Goal: Task Accomplishment & Management: Manage account settings

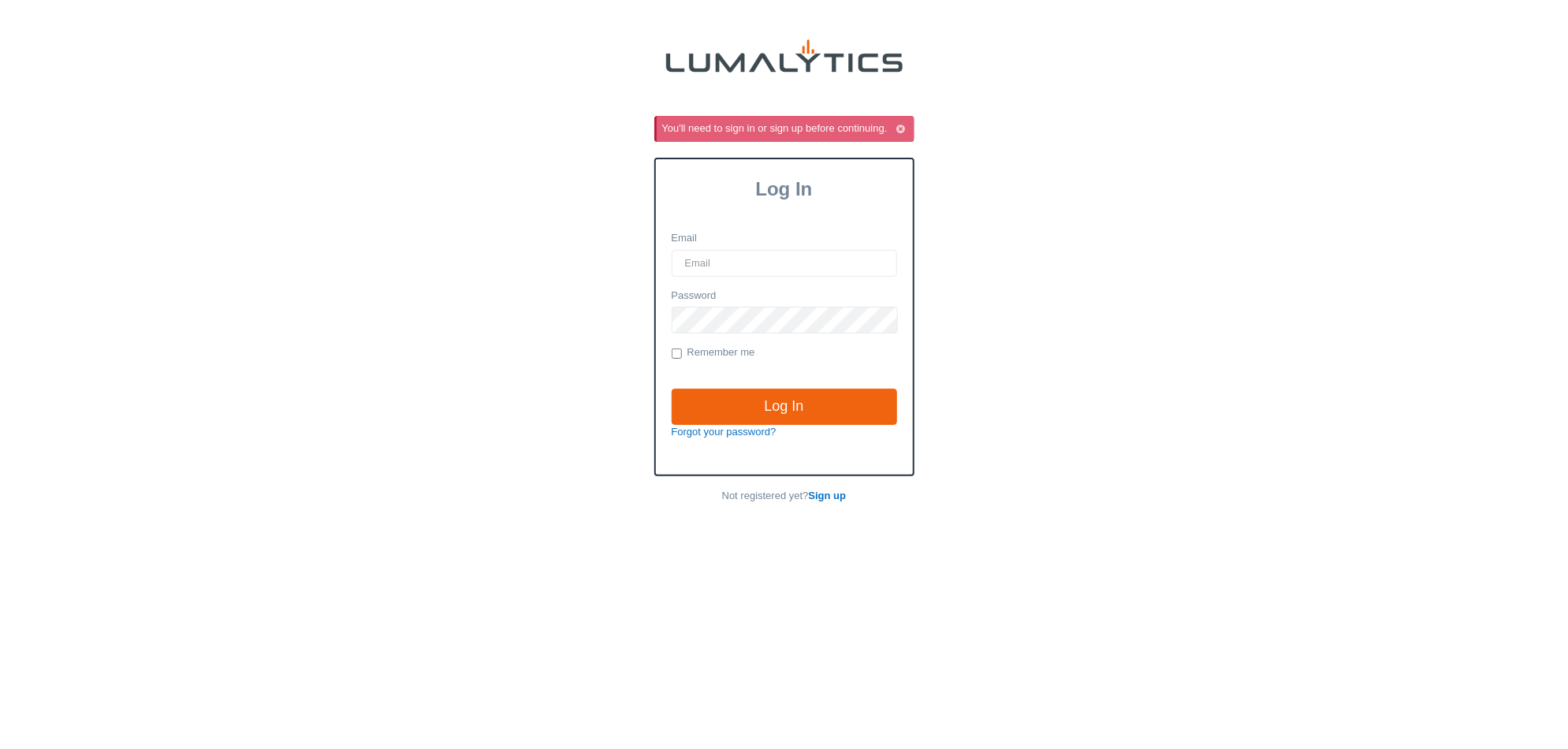
type input "it@valleytruckparts.com"
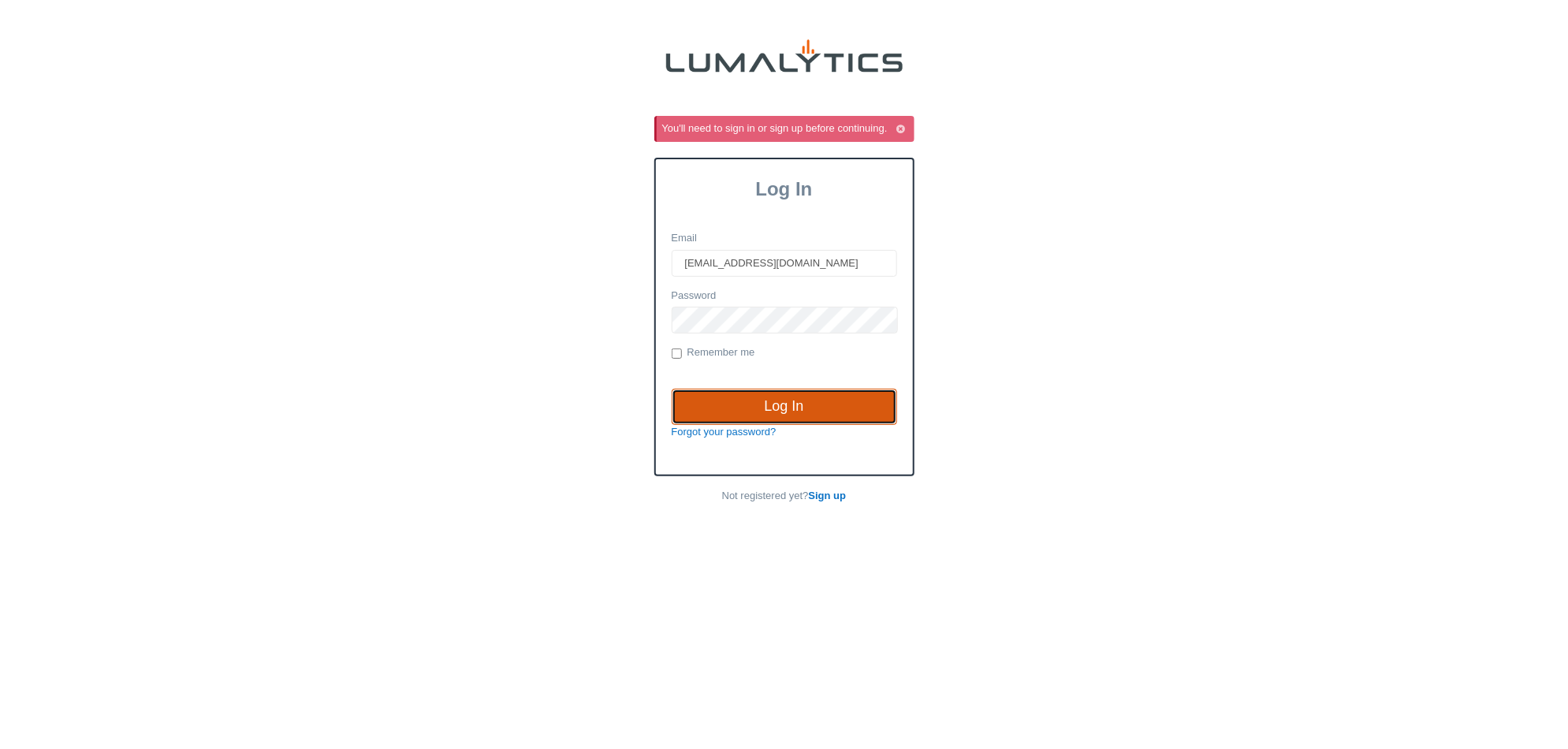
click at [815, 412] on input "Log In" at bounding box center [784, 407] width 225 height 36
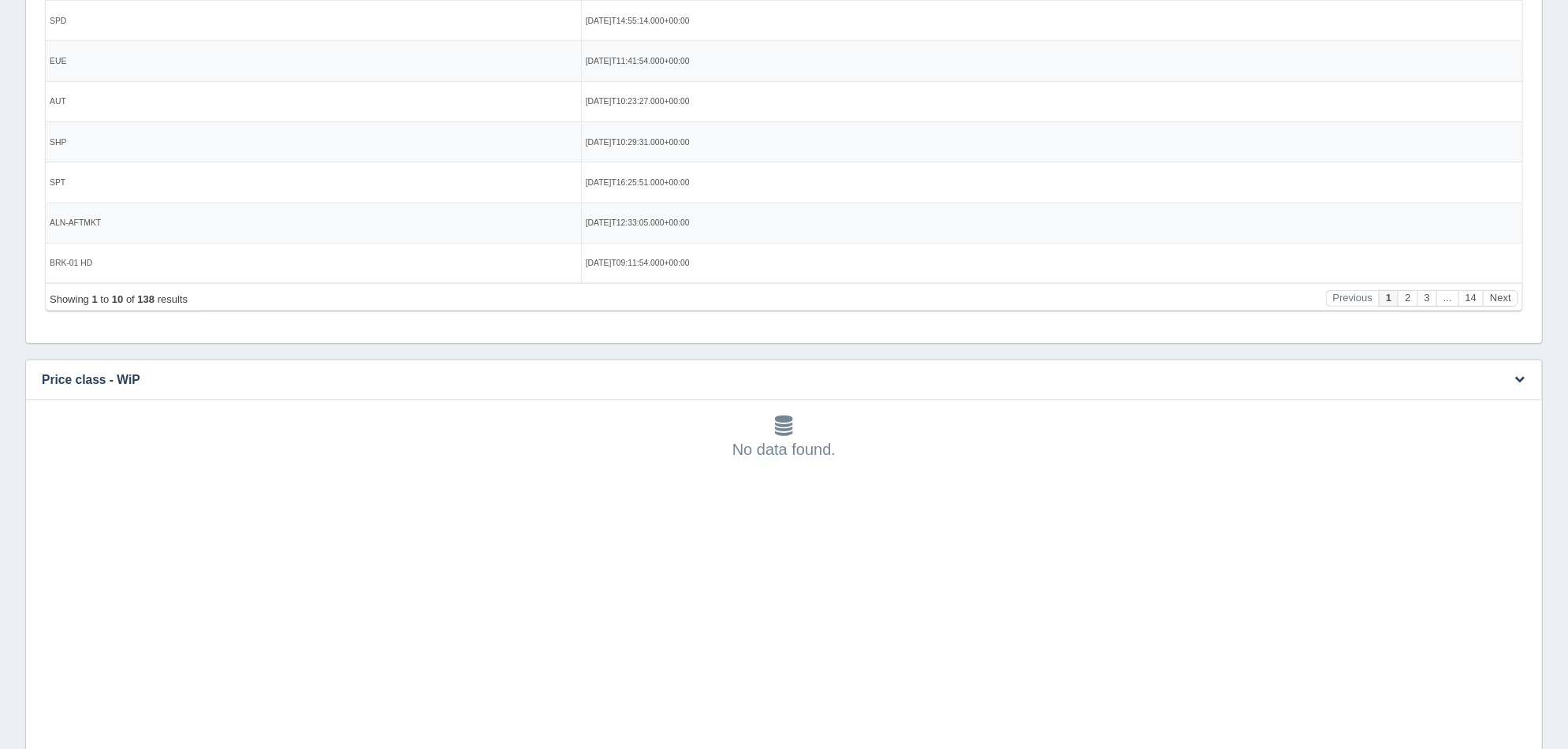
scroll to position [294, 0]
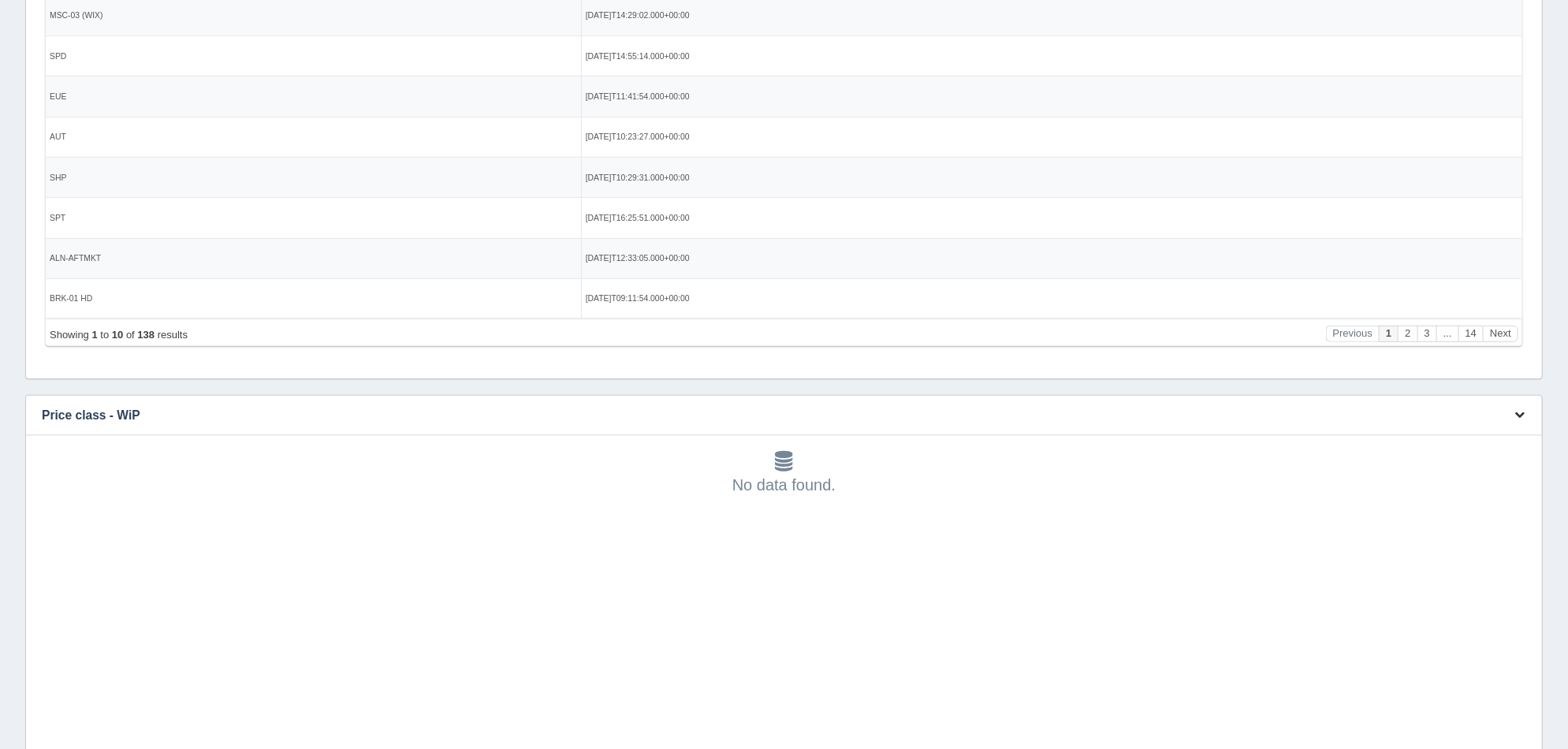
click at [1523, 412] on icon "button" at bounding box center [1519, 414] width 10 height 10
click at [1452, 440] on link "Edit chart" at bounding box center [1467, 439] width 126 height 23
click at [1522, 415] on icon "button" at bounding box center [1519, 414] width 10 height 10
click at [1477, 460] on link "Delete chart" at bounding box center [1467, 461] width 126 height 23
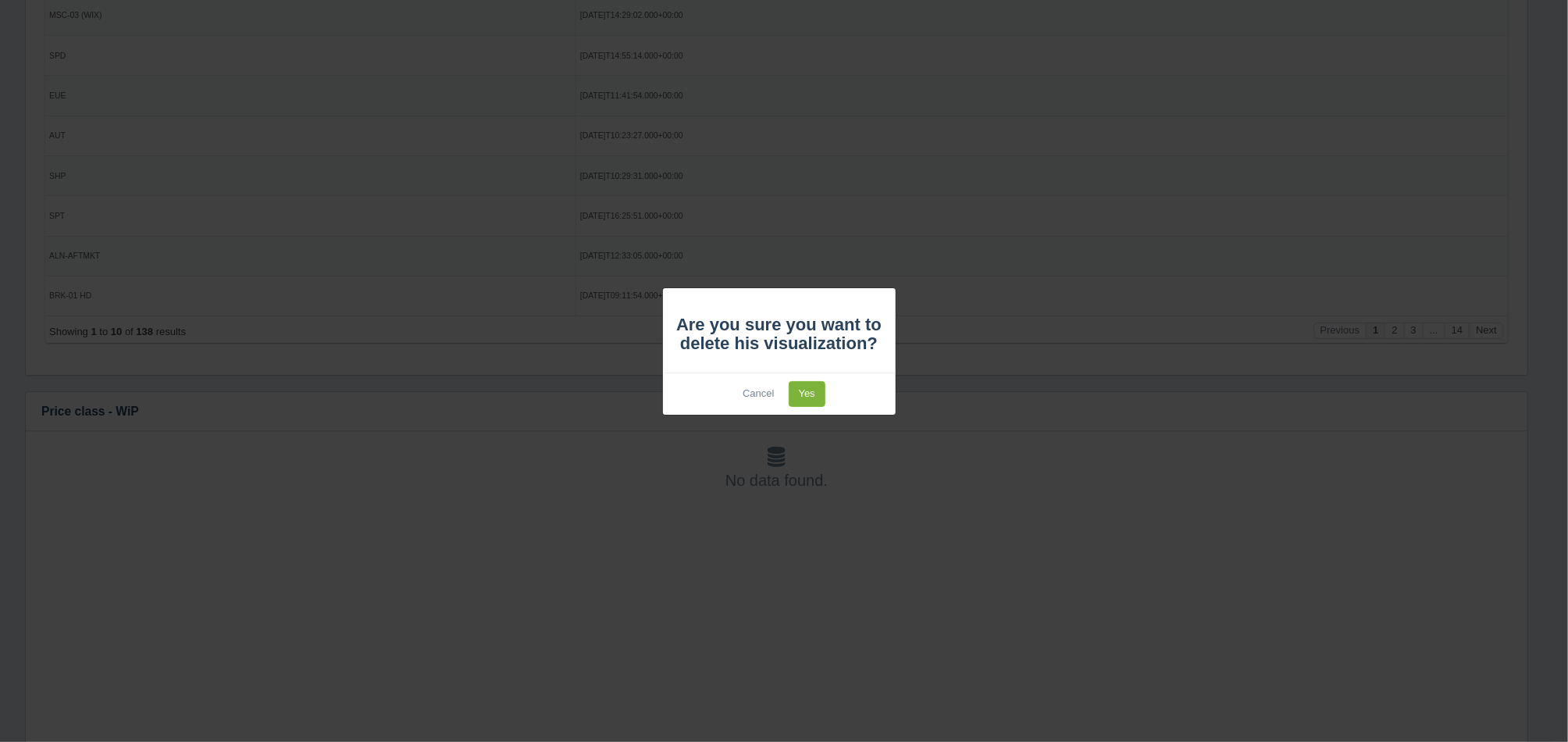
click at [797, 384] on link "Yes" at bounding box center [807, 394] width 37 height 26
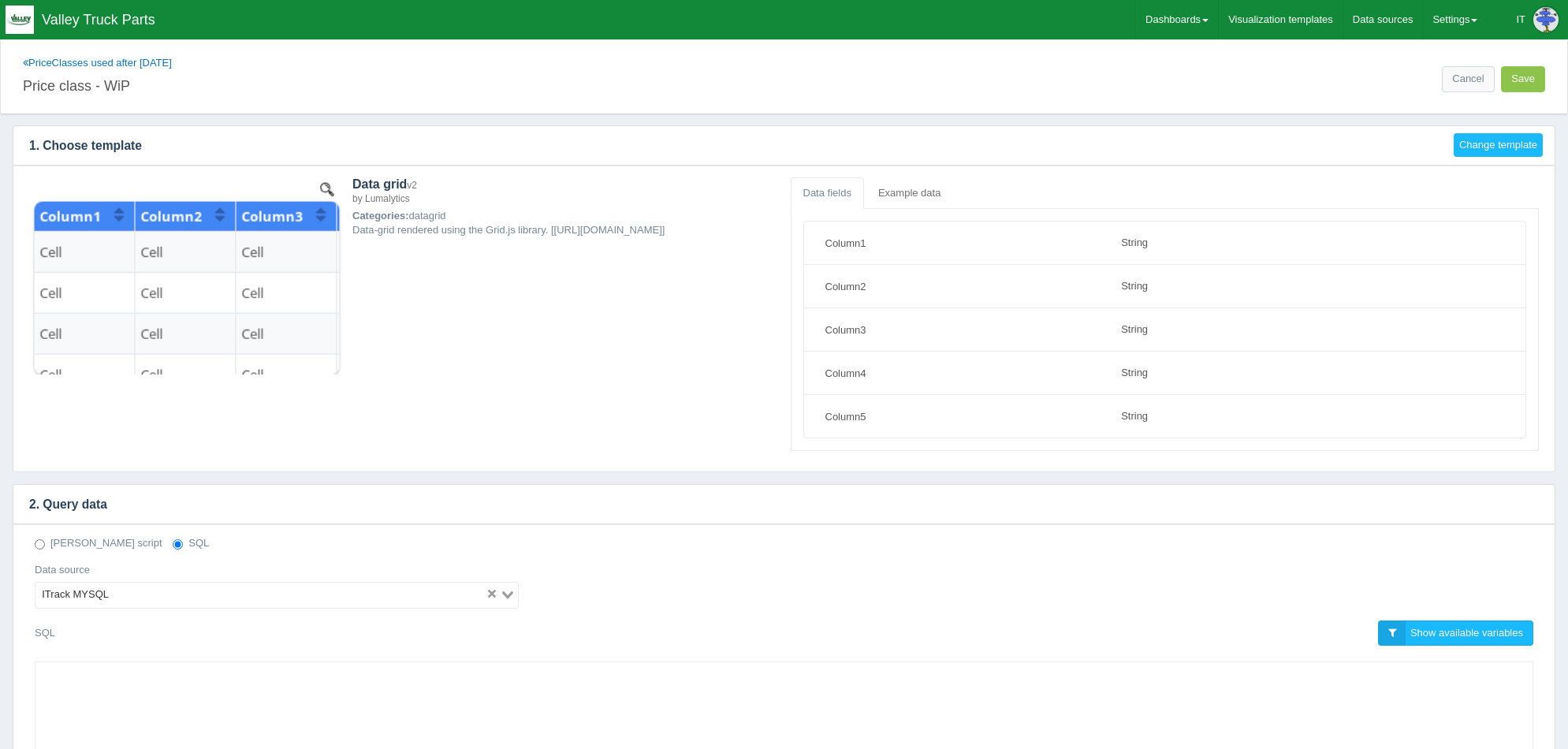
select select "string"
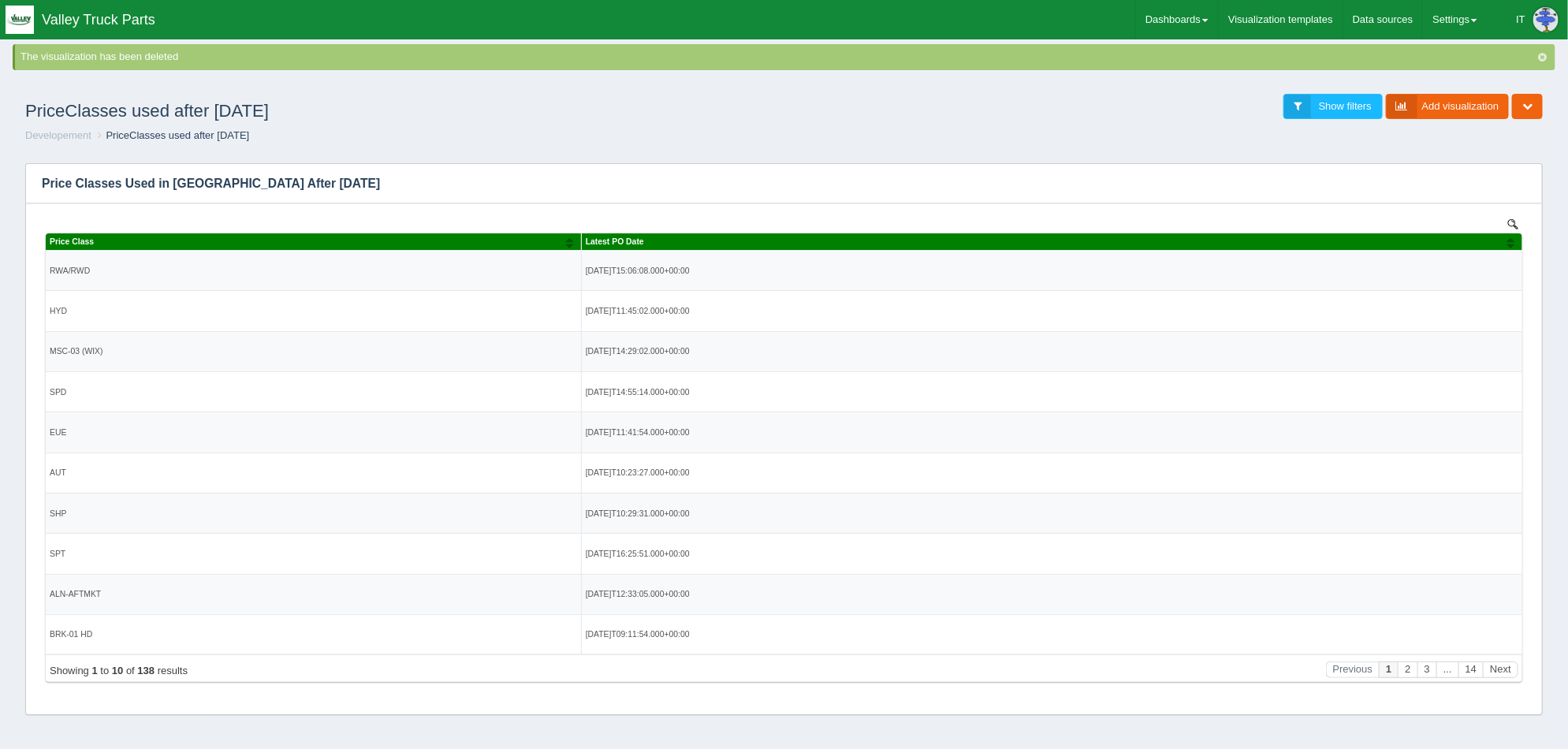
click at [23, 24] on img at bounding box center [20, 20] width 28 height 28
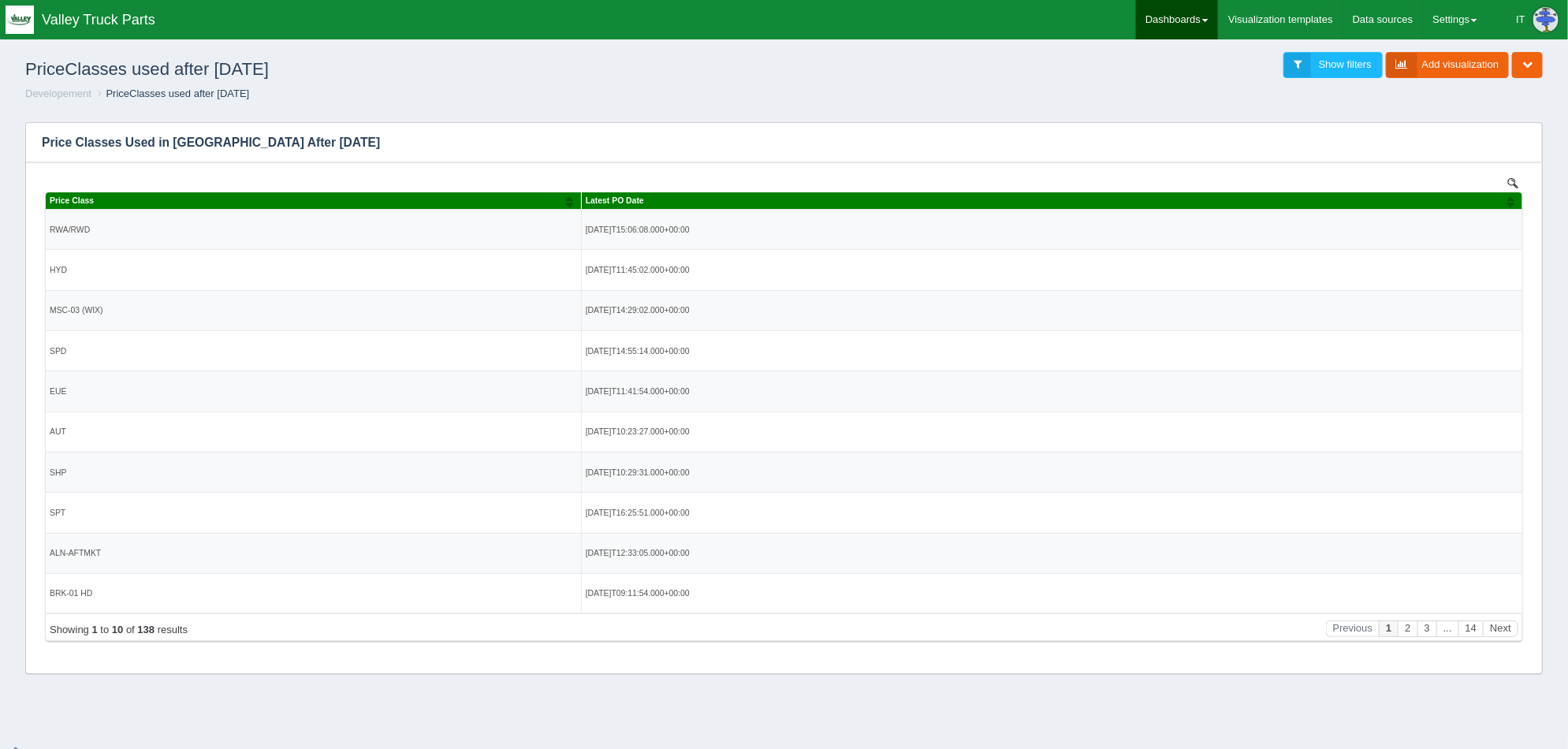
click at [1193, 18] on link "Dashboards" at bounding box center [1177, 20] width 82 height 40
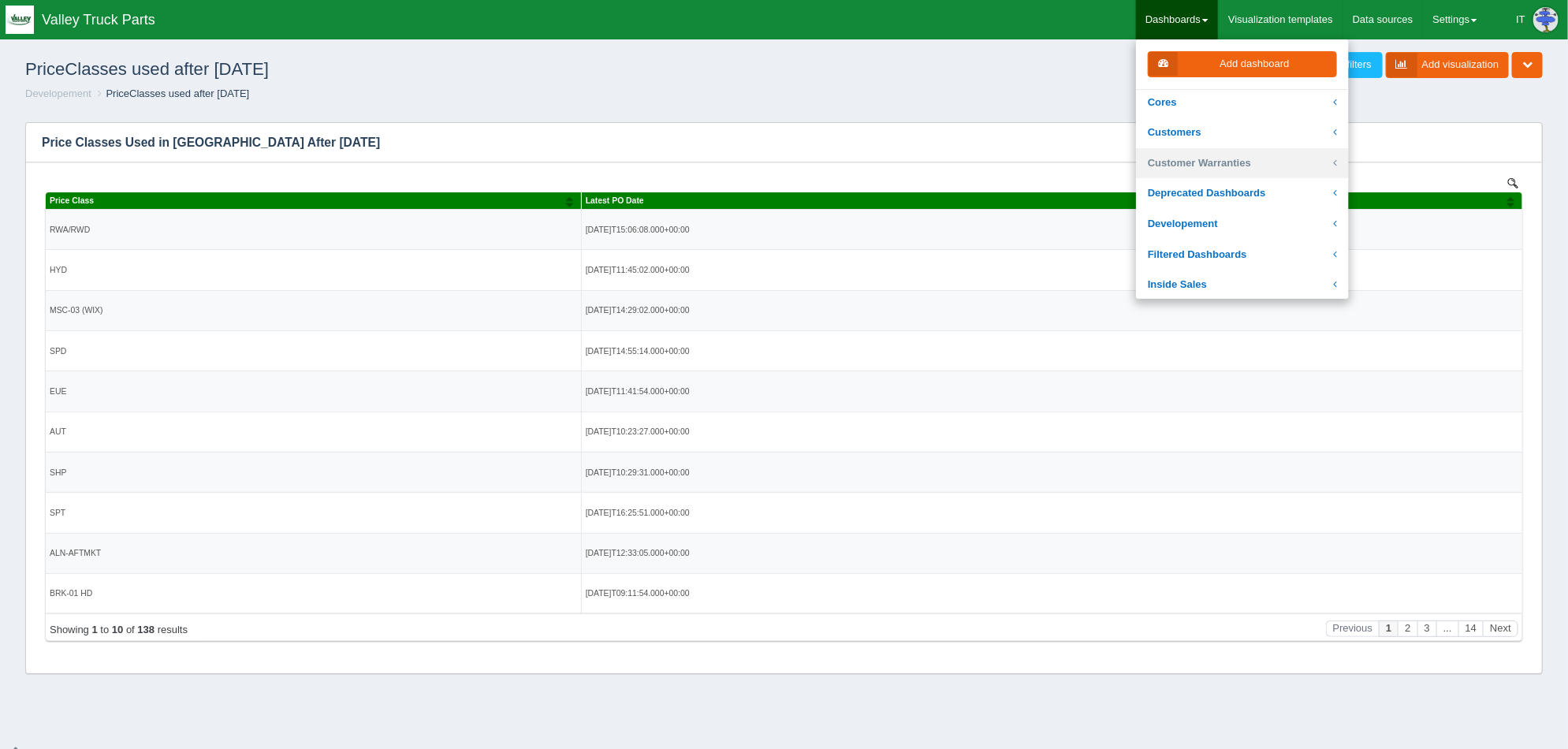
scroll to position [97, 0]
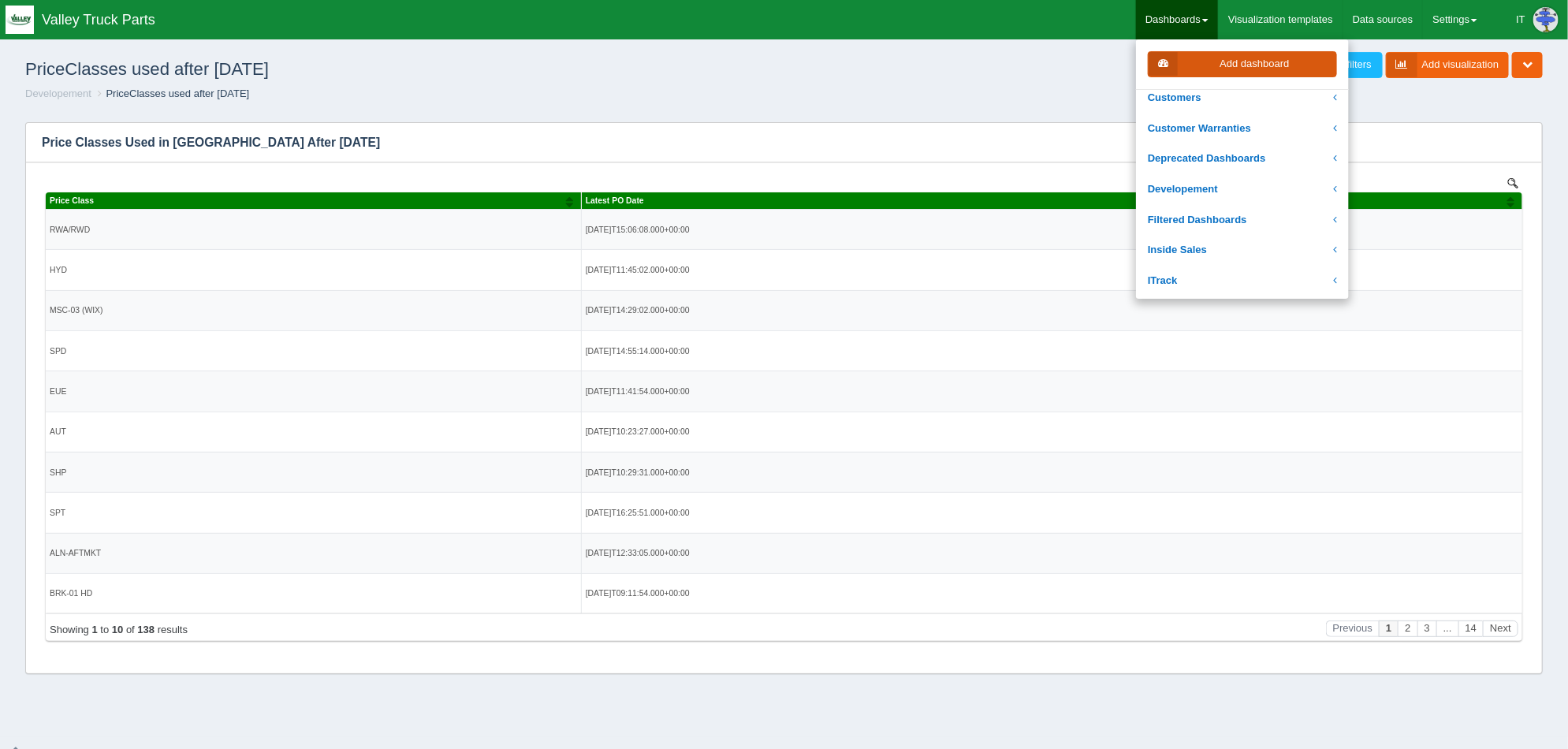
click at [1229, 59] on link "Add dashboard" at bounding box center [1242, 64] width 189 height 26
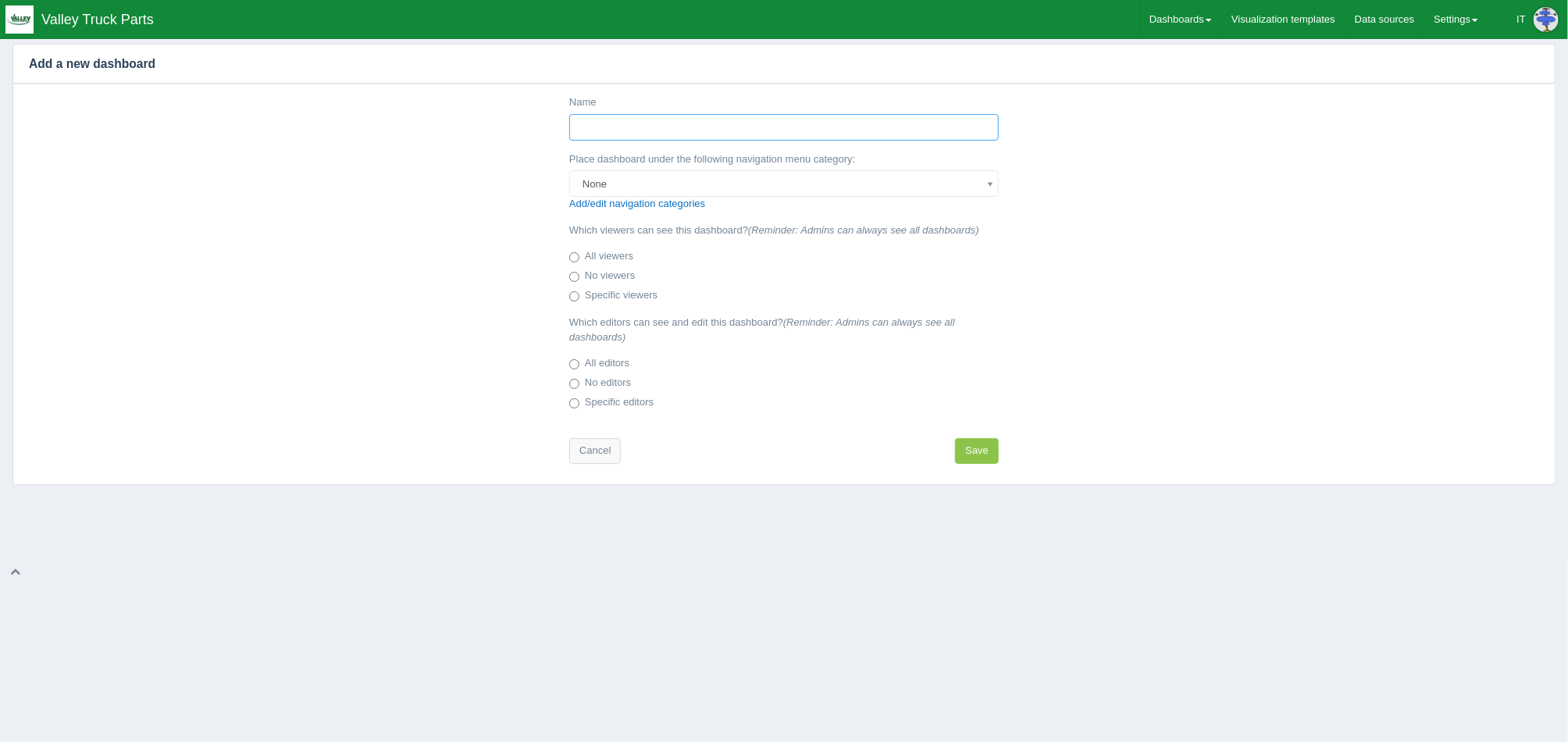
click at [694, 129] on input "Name" at bounding box center [783, 127] width 429 height 26
click at [690, 135] on input "Name" at bounding box center [783, 127] width 429 height 26
type input "Outstanding Cores (18-month rolling)"
click at [610, 300] on label "Specific viewers" at bounding box center [613, 296] width 88 height 16
click at [580, 300] on input "Specific viewers" at bounding box center [574, 296] width 10 height 10
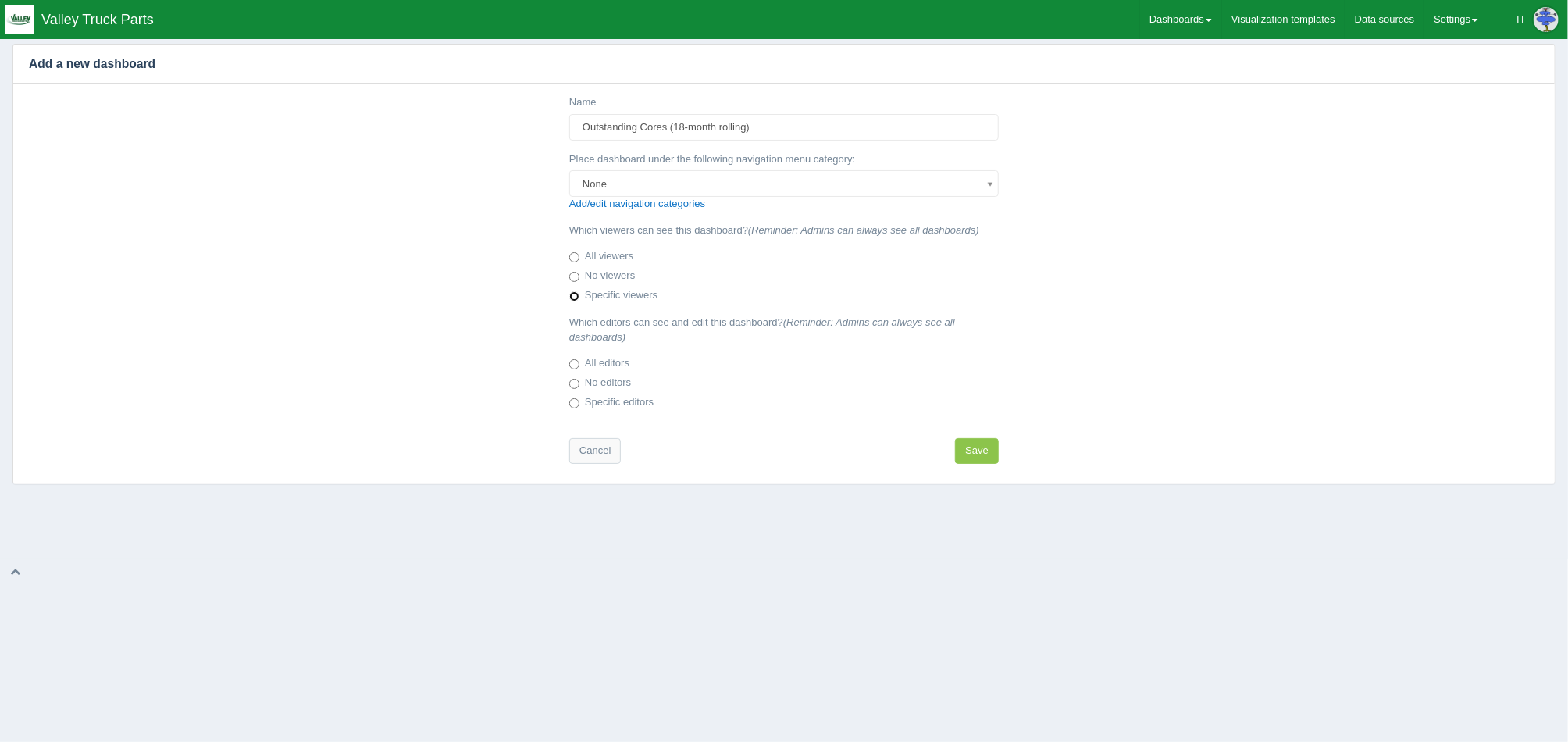
radio input "true"
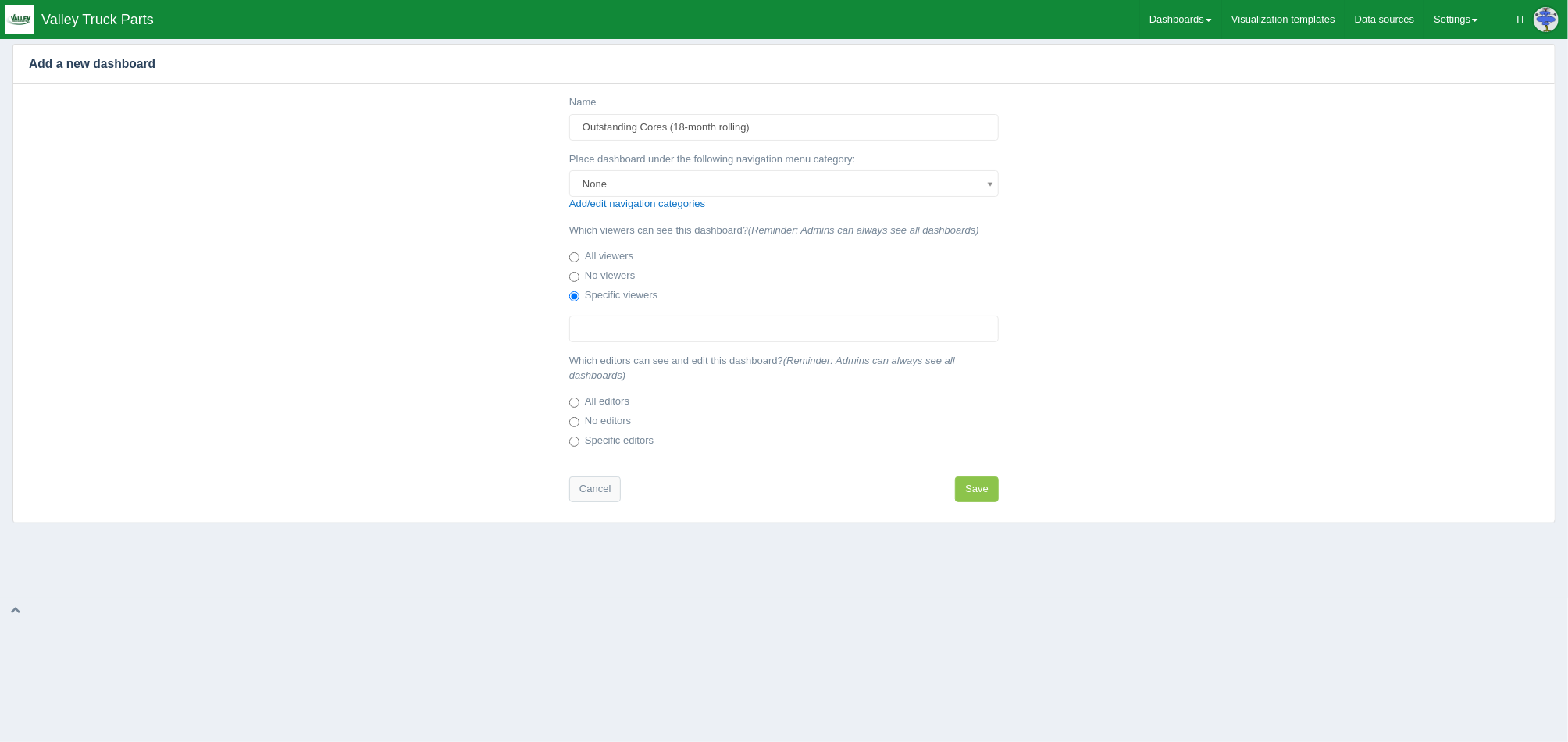
click at [629, 332] on input "text" at bounding box center [662, 329] width 186 height 25
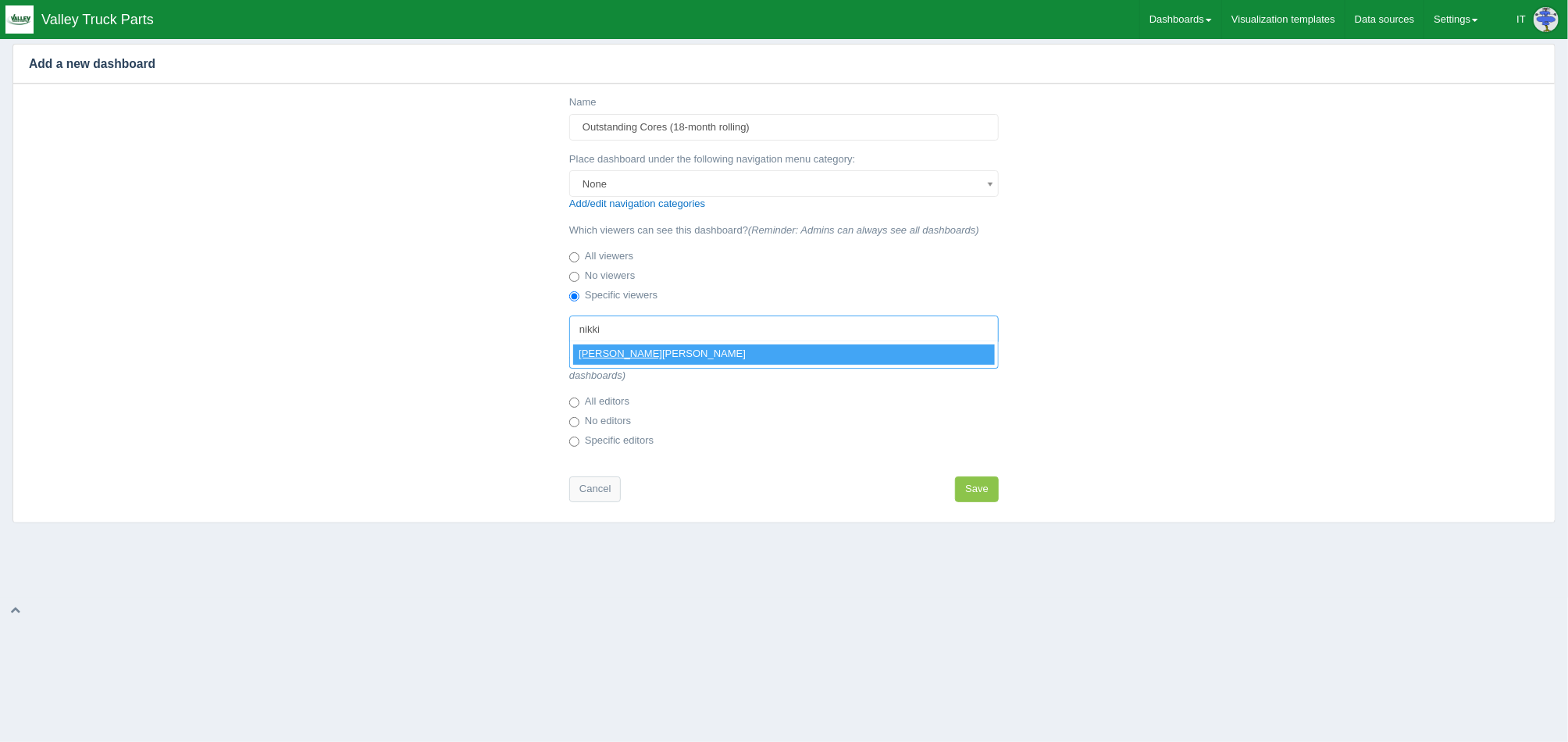
type input "nikki"
select select "282"
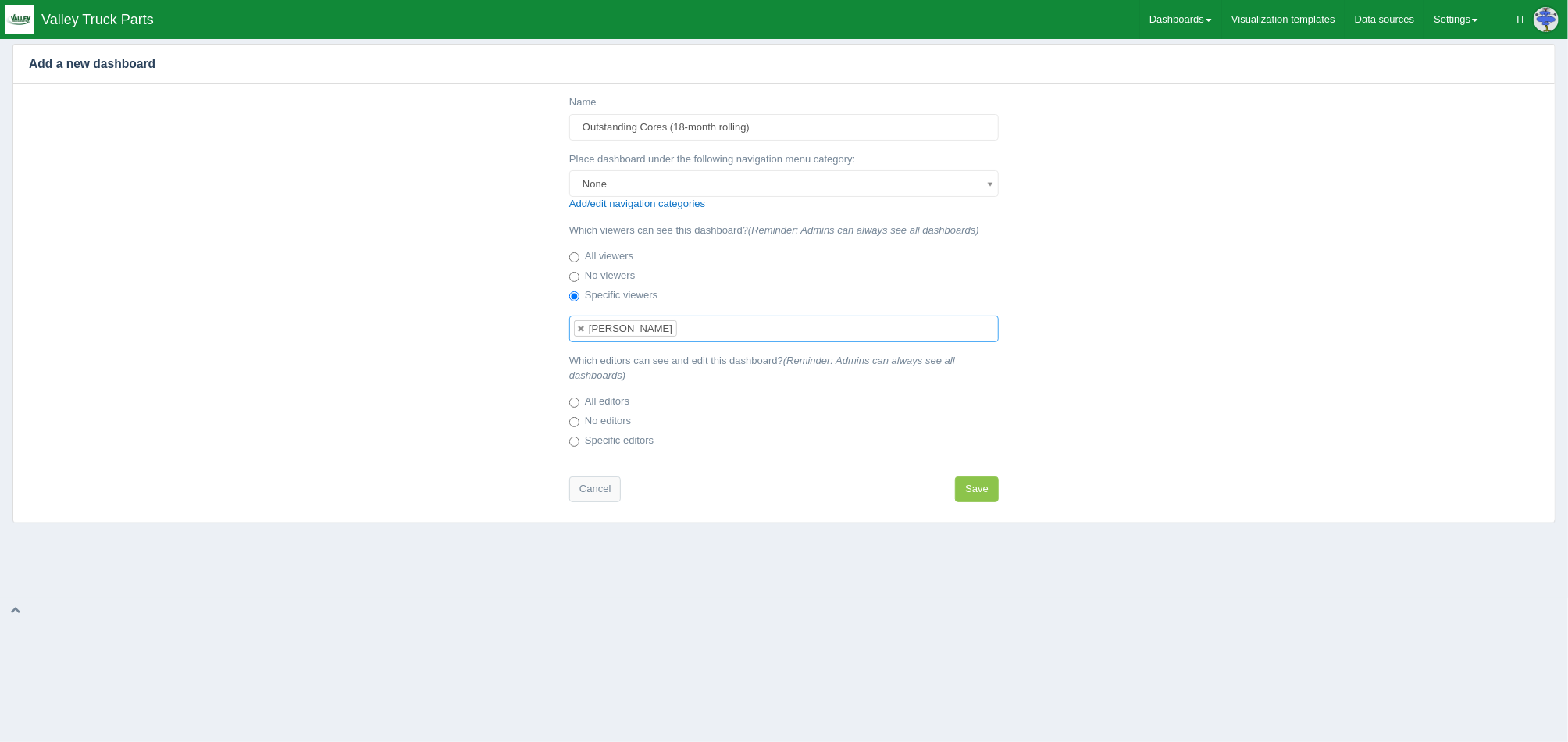
click at [629, 414] on label "No editors" at bounding box center [599, 421] width 61 height 16
click at [580, 417] on input "No editors" at bounding box center [574, 422] width 10 height 10
radio input "true"
click at [970, 492] on button "Save" at bounding box center [977, 489] width 44 height 26
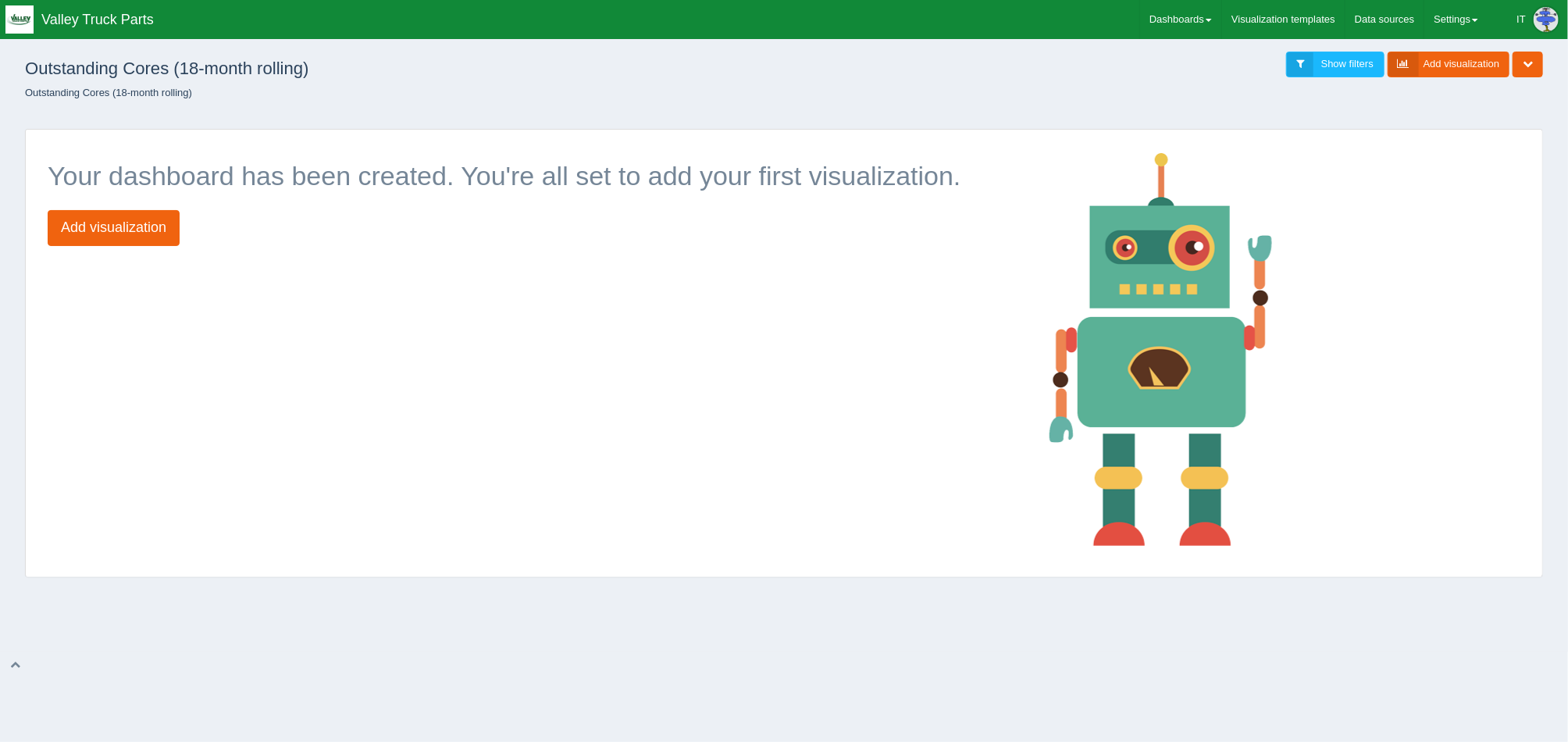
click at [1529, 110] on div "Add filter Date Date range Sql dropdown [PERSON_NAME] dropdown Static dropdown …" at bounding box center [784, 349] width 1543 height 481
click at [1532, 71] on button "button" at bounding box center [1528, 65] width 30 height 26
click at [1521, 81] on link "Edit dashboard" at bounding box center [1476, 89] width 134 height 23
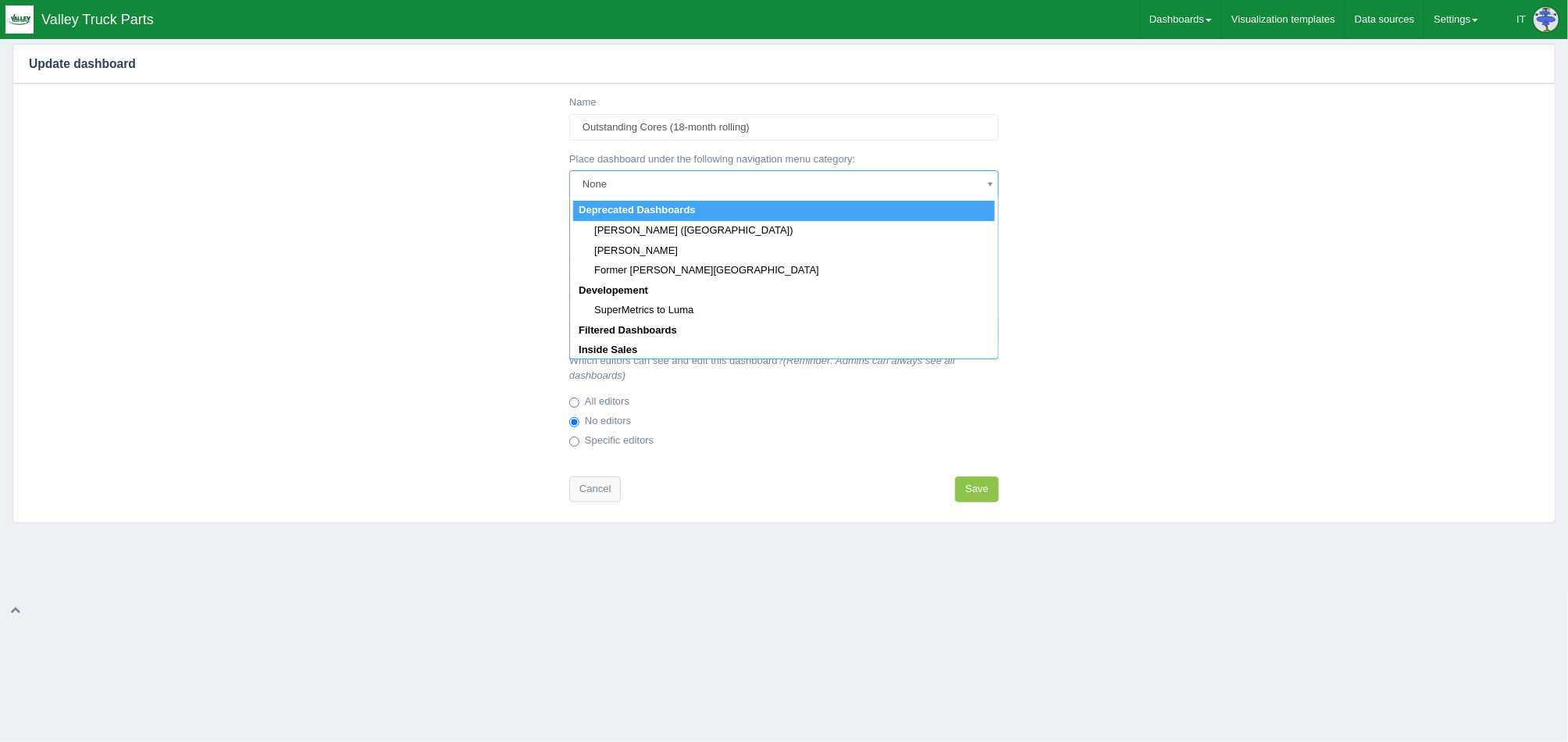
scroll to position [292, 0]
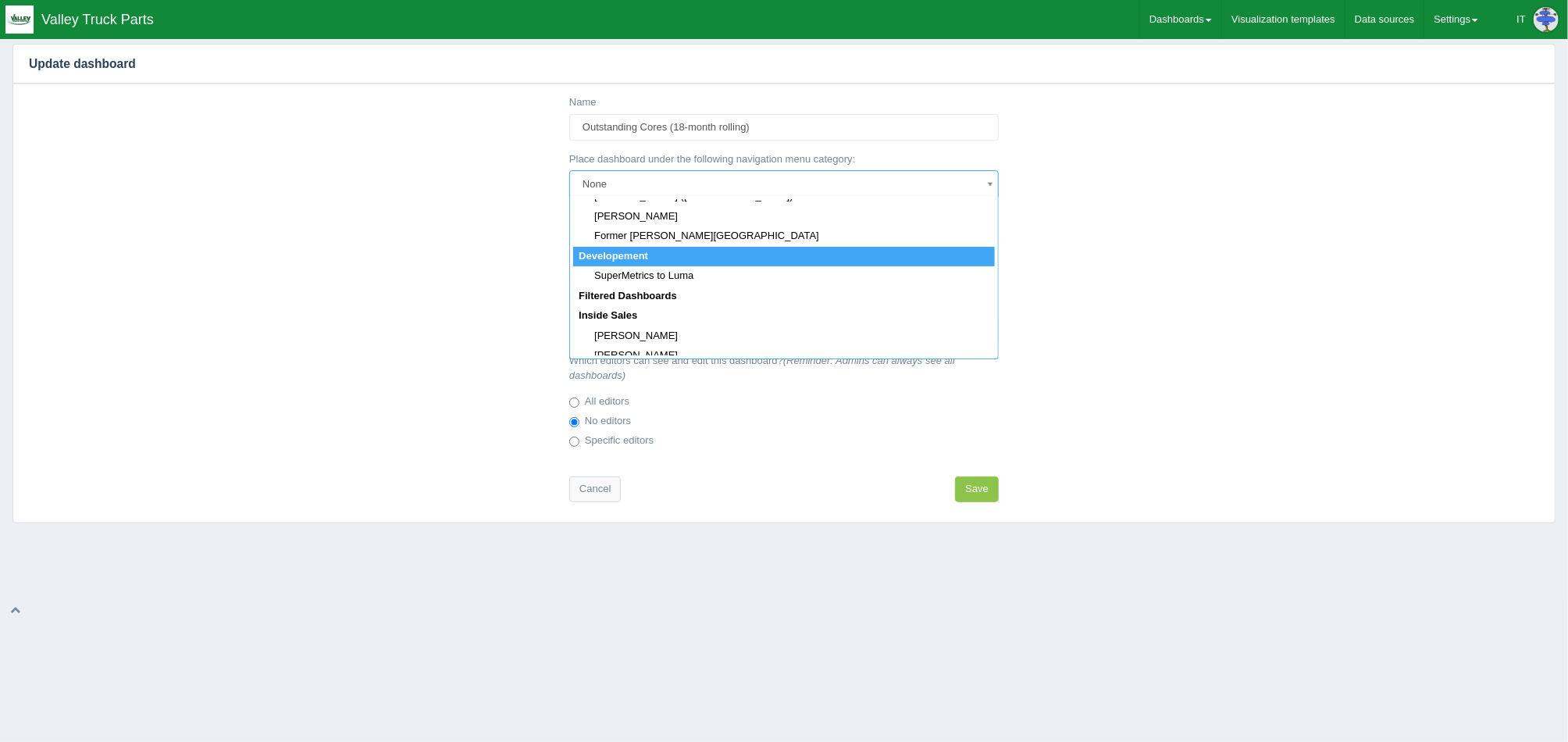
select select "152"
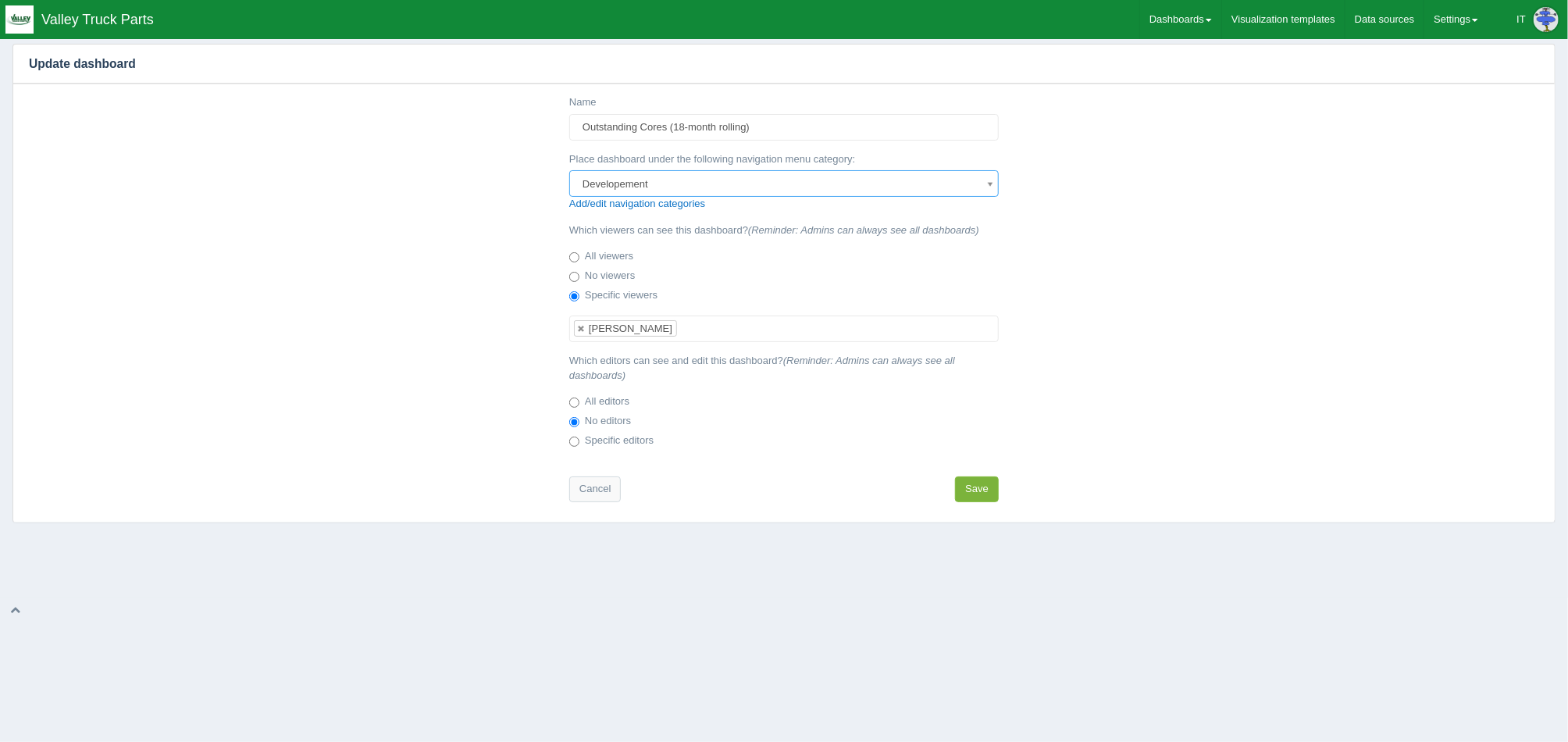
click at [966, 491] on button "Save" at bounding box center [977, 489] width 44 height 26
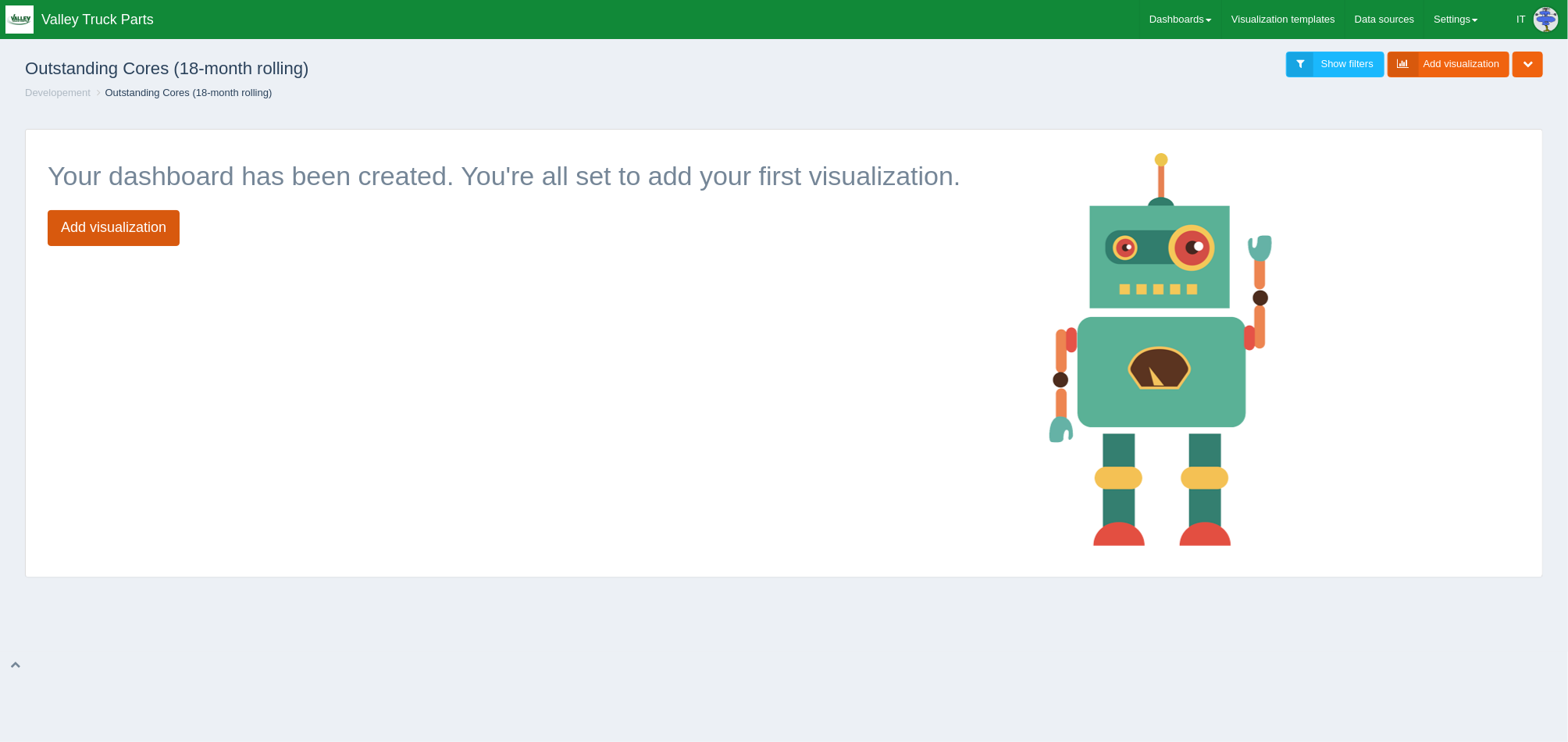
click at [150, 232] on link "Add visualization" at bounding box center [113, 228] width 132 height 36
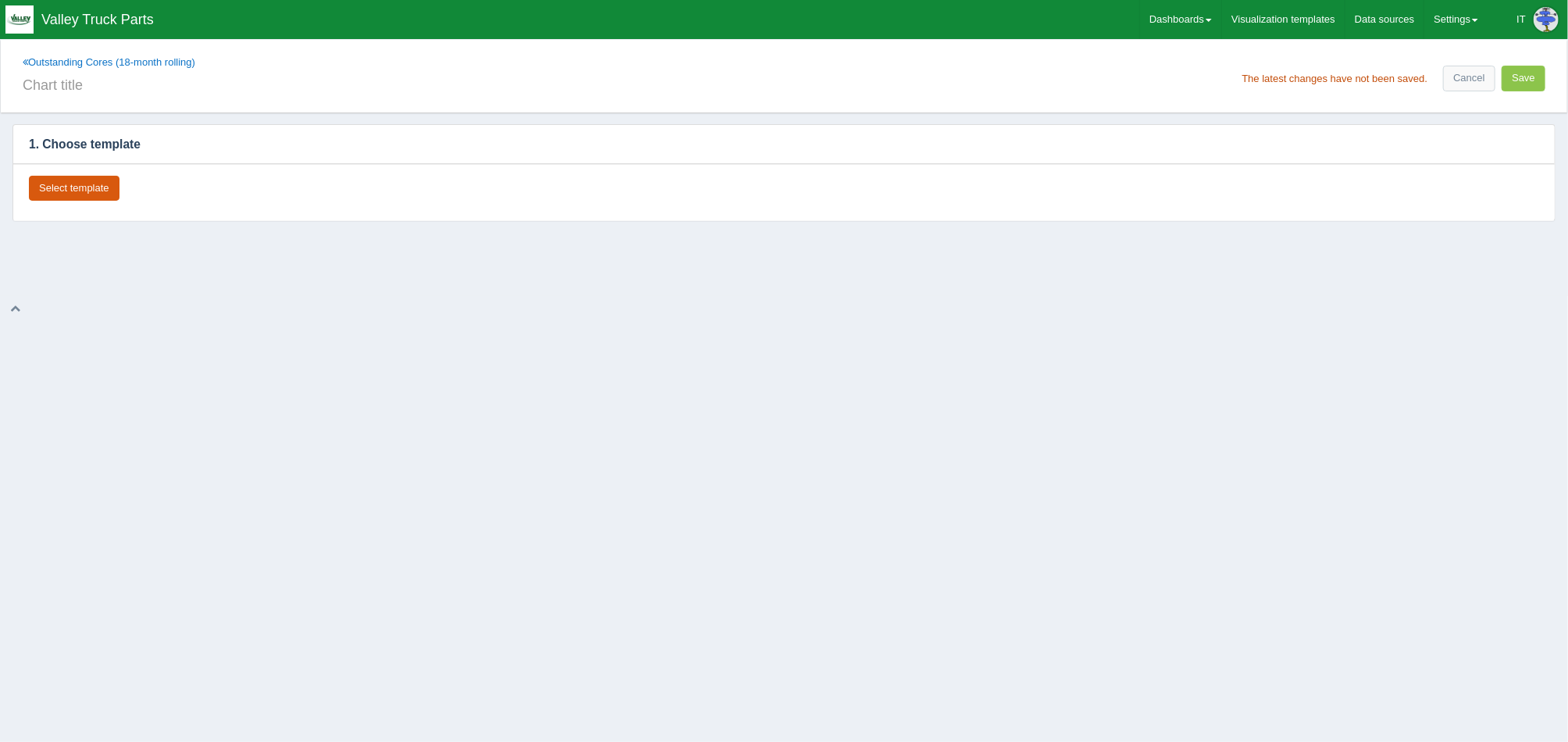
click at [102, 181] on button "Select template" at bounding box center [74, 189] width 91 height 26
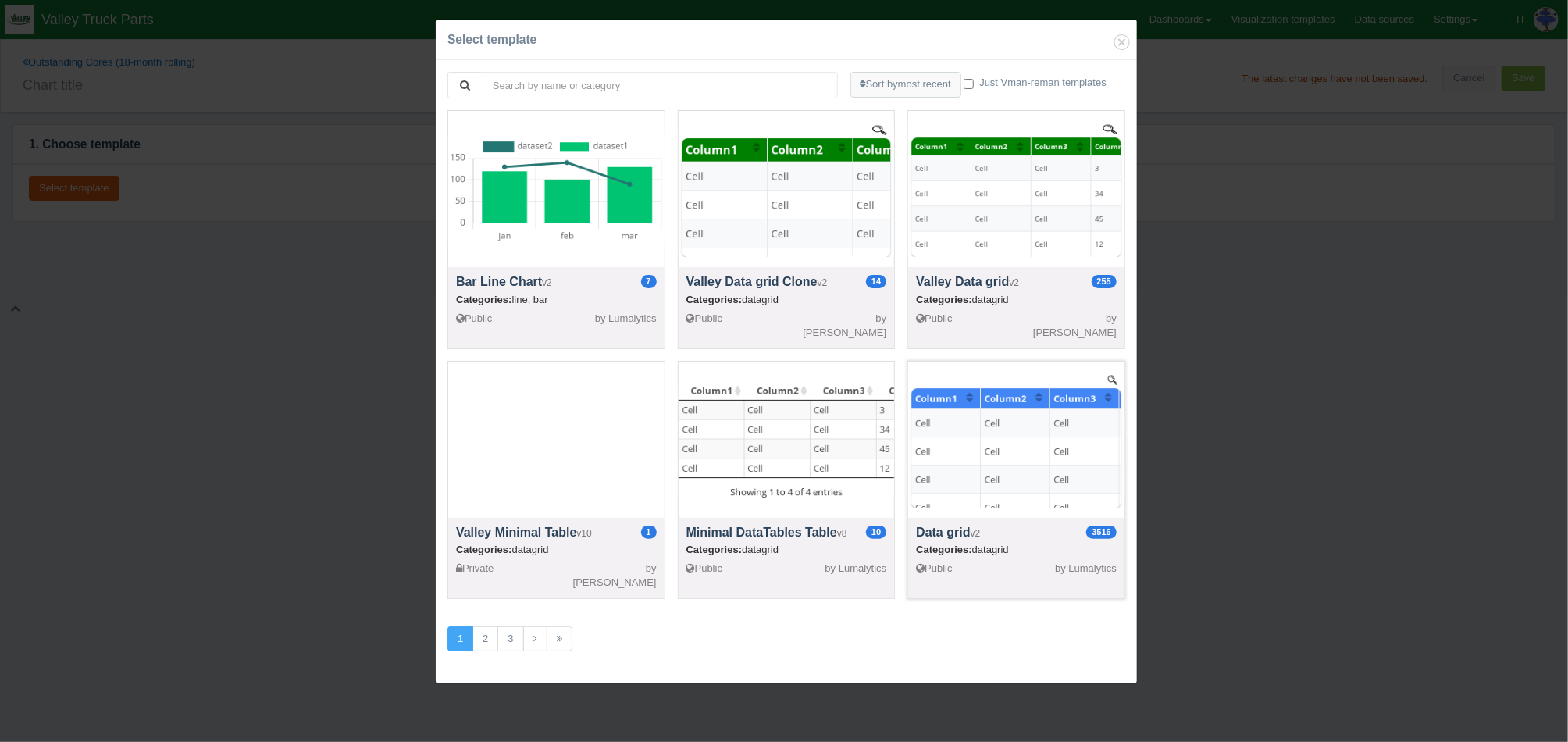
click at [997, 479] on div at bounding box center [1016, 439] width 217 height 156
select select "string"
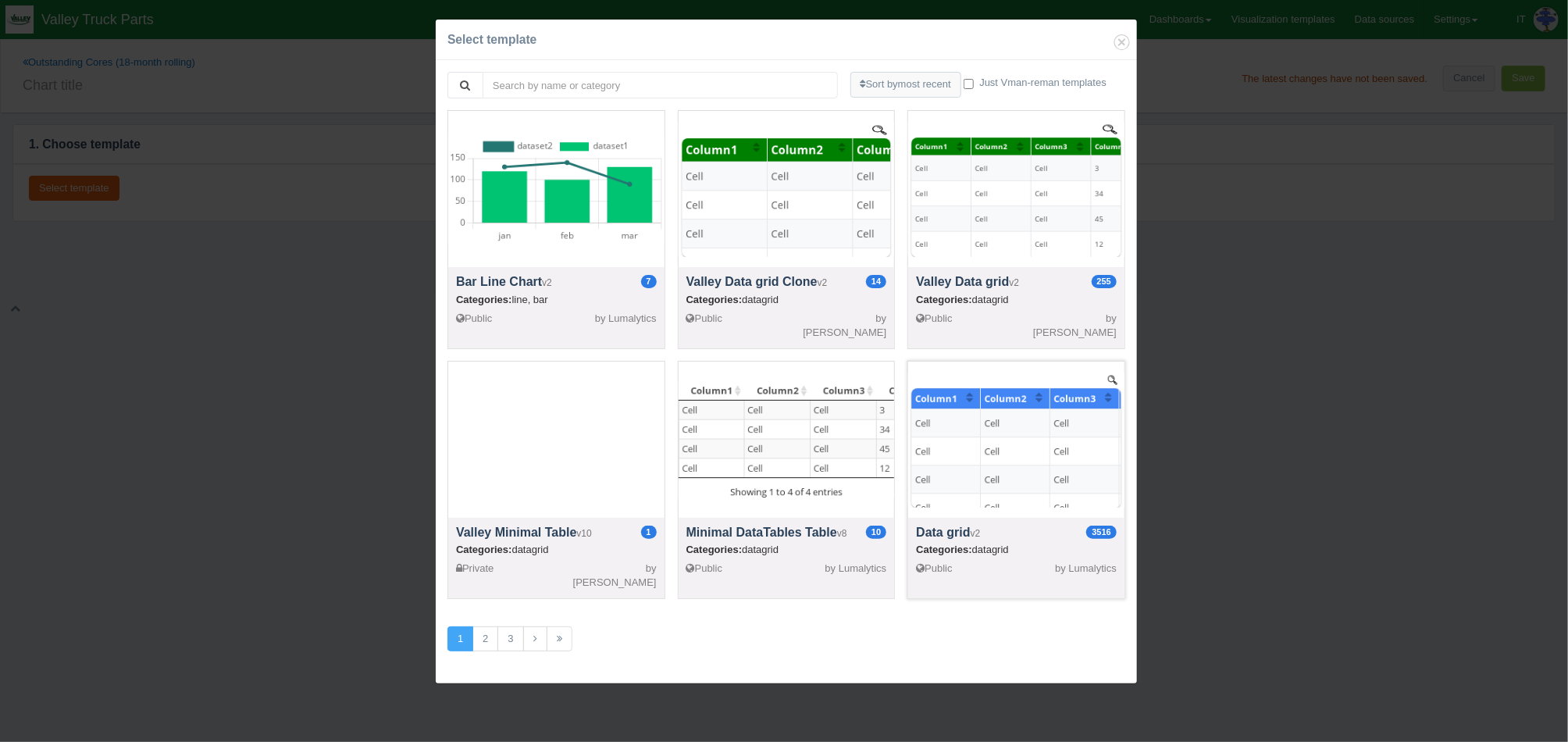
select select "string"
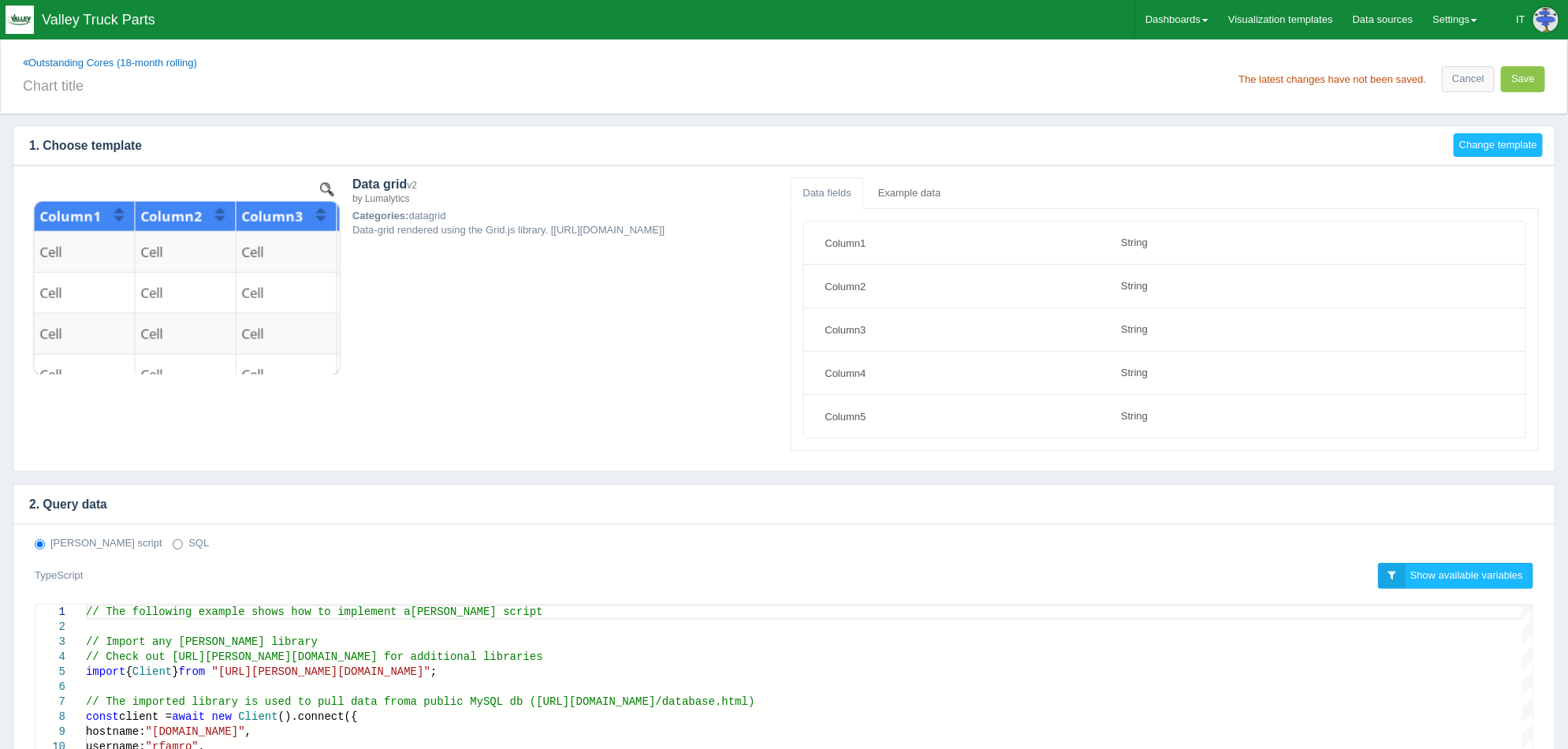
click at [172, 545] on label "SQL" at bounding box center [191, 544] width 36 height 15
click at [172, 545] on input "SQL" at bounding box center [177, 544] width 10 height 10
radio input "true"
radio input "false"
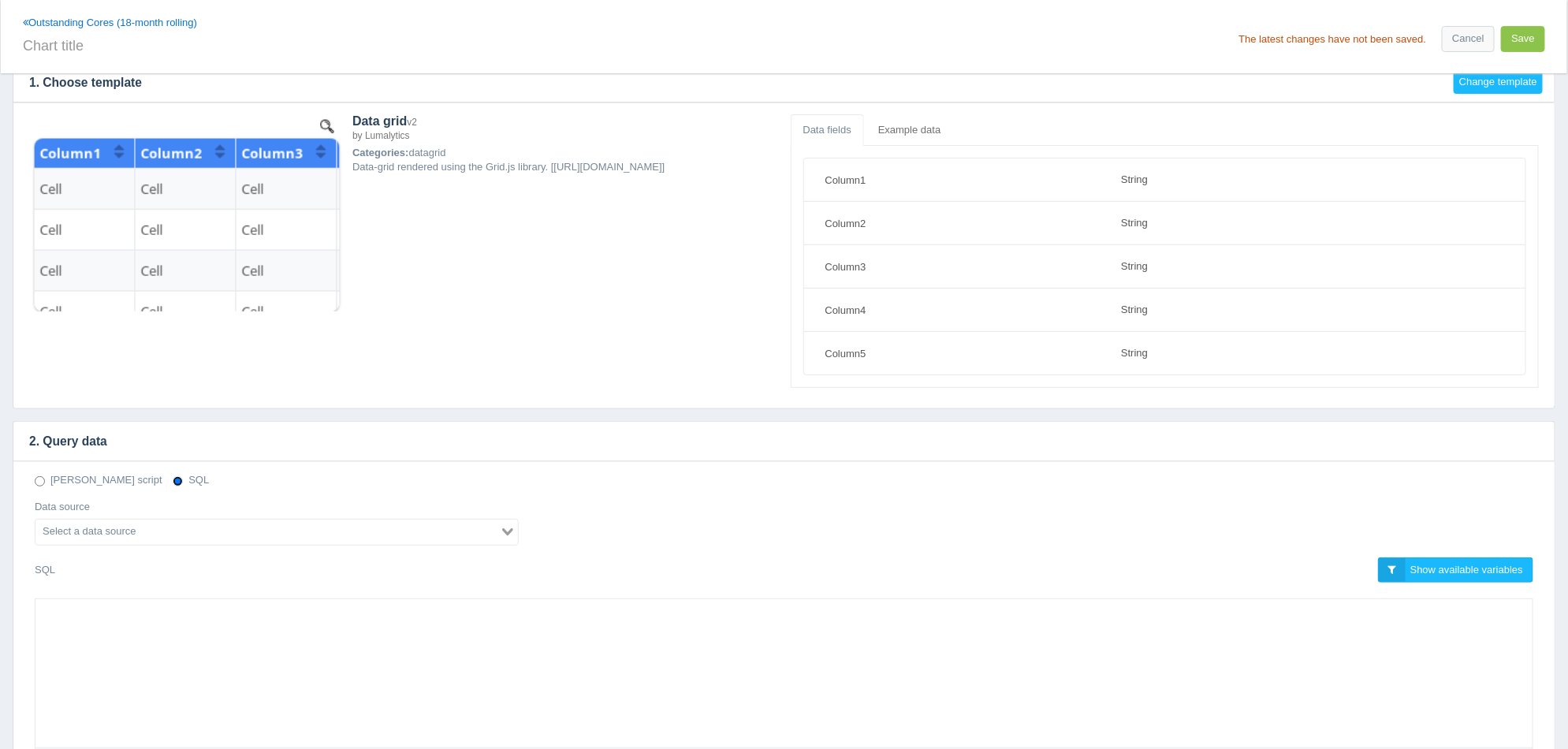
scroll to position [97, 0]
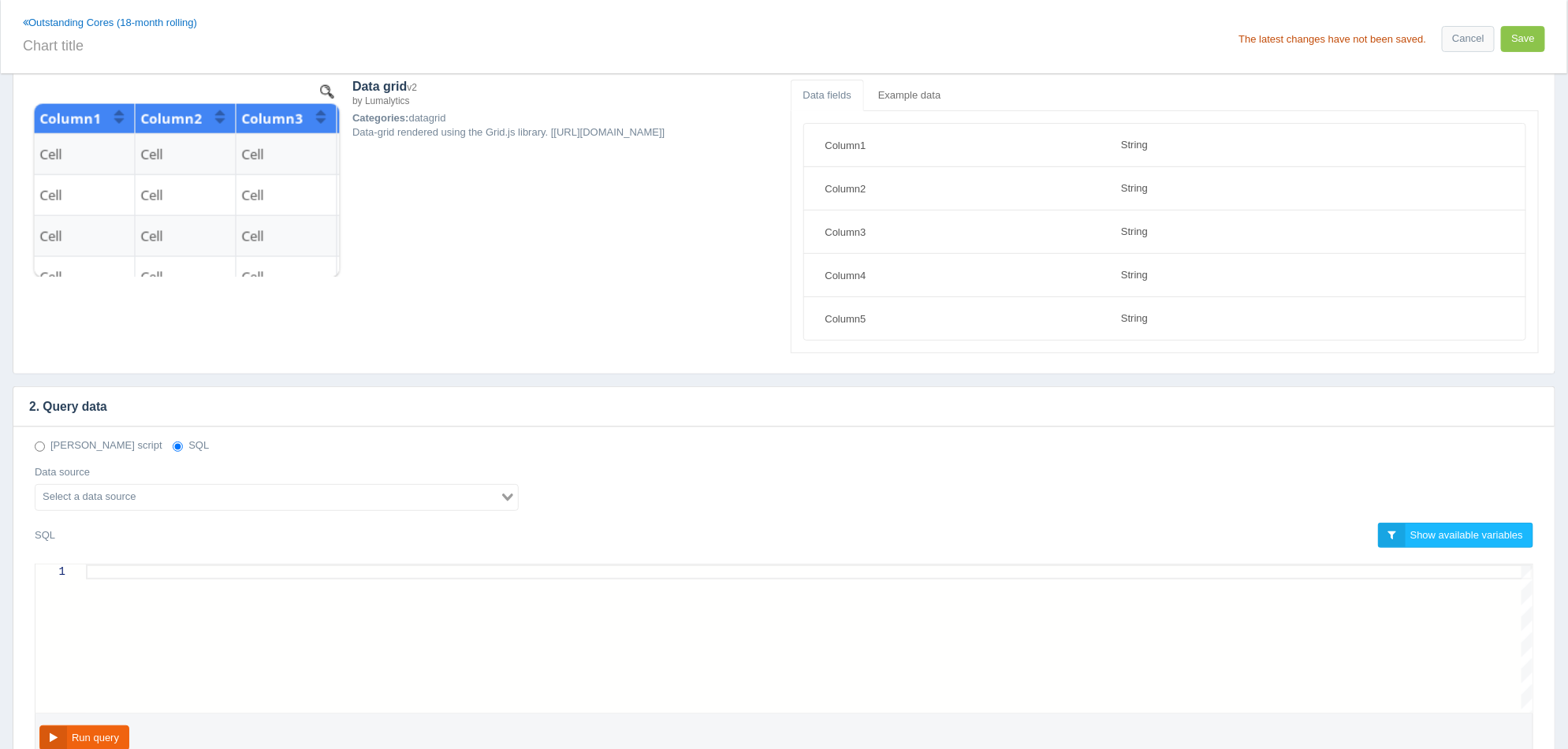
click at [335, 488] on input "Search for option" at bounding box center [267, 497] width 461 height 19
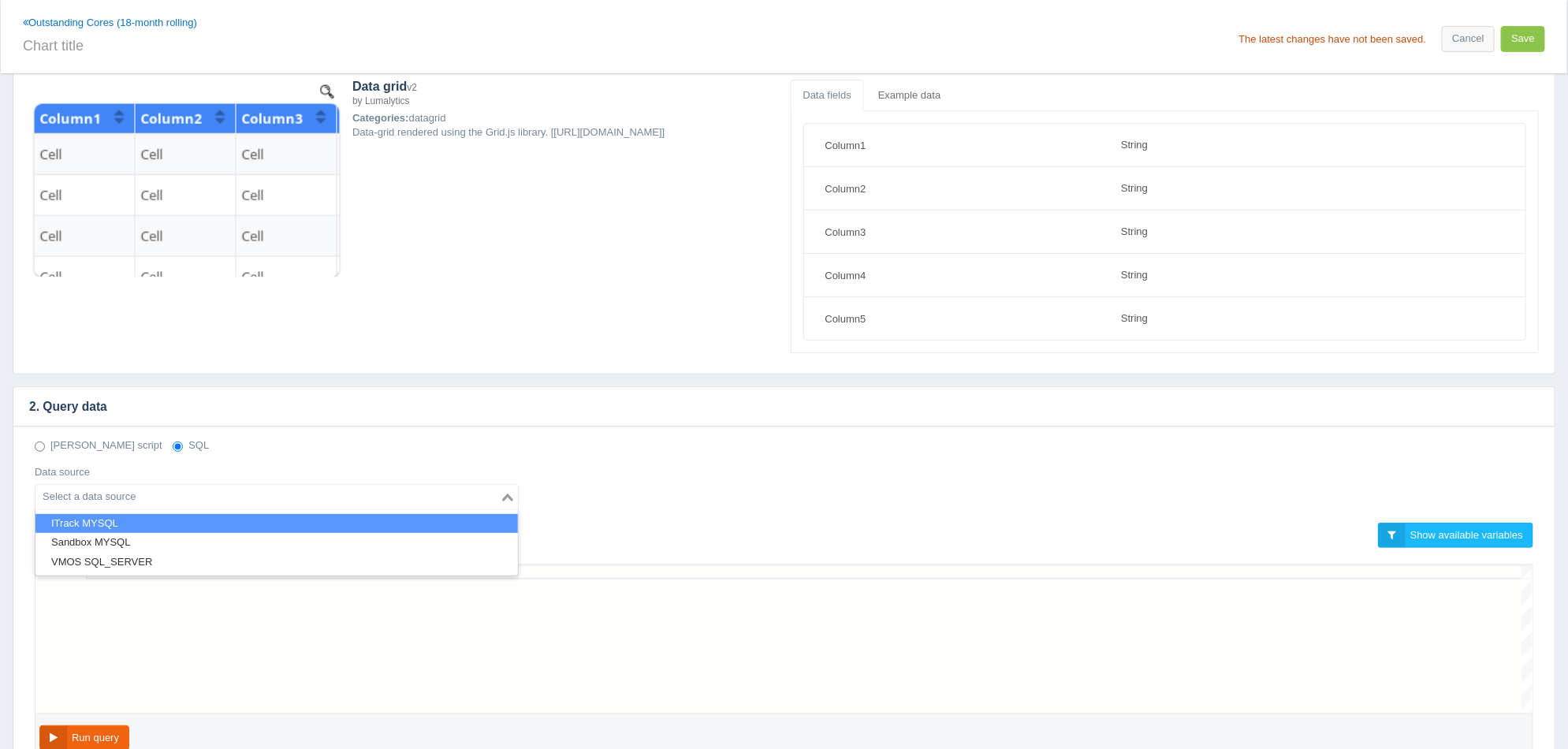
click at [180, 522] on li "ITrack MYSQL" at bounding box center [276, 524] width 483 height 20
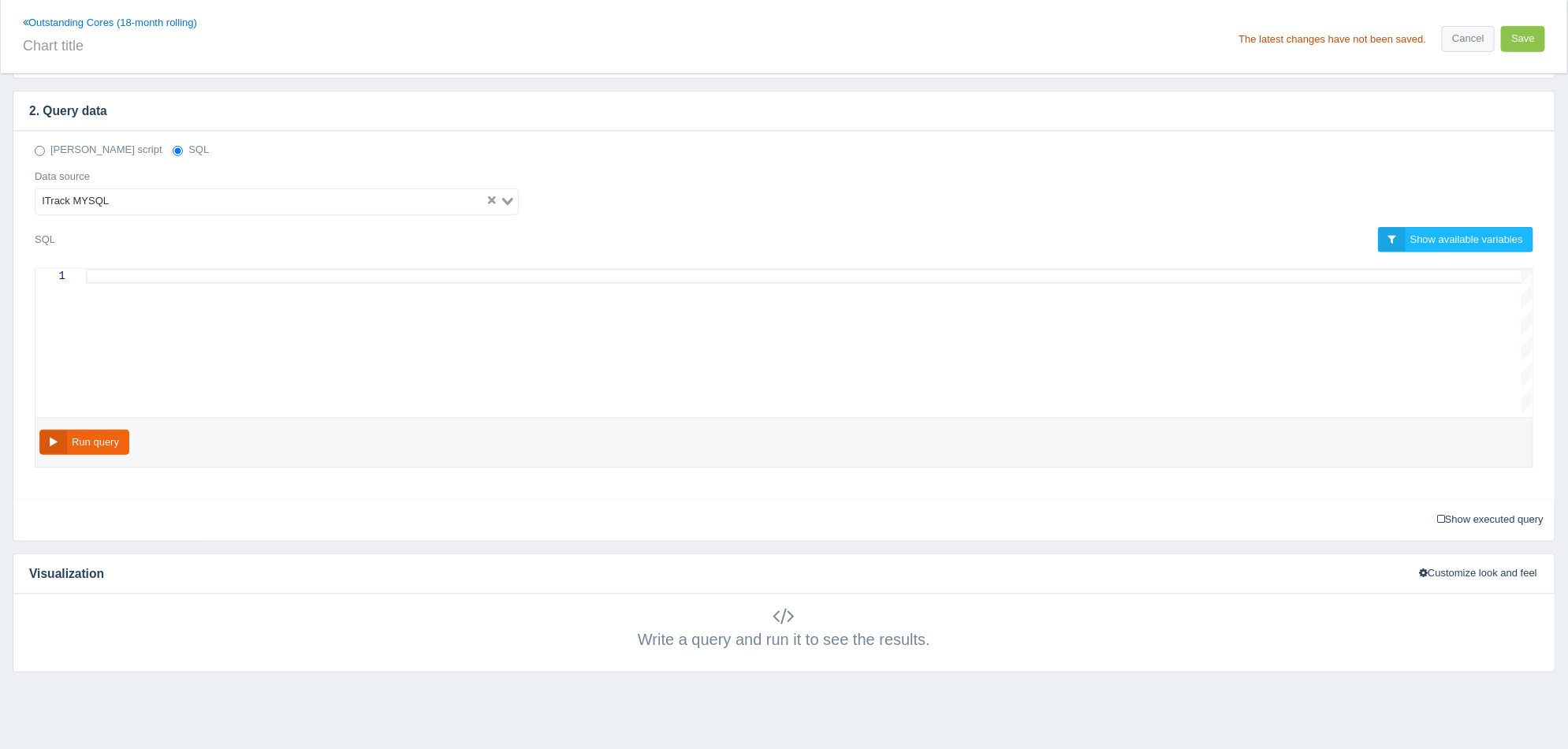
scroll to position [0, 0]
click at [787, 358] on div at bounding box center [809, 343] width 1447 height 148
type textarea "b"
click at [216, 54] on input "text" at bounding box center [400, 44] width 755 height 26
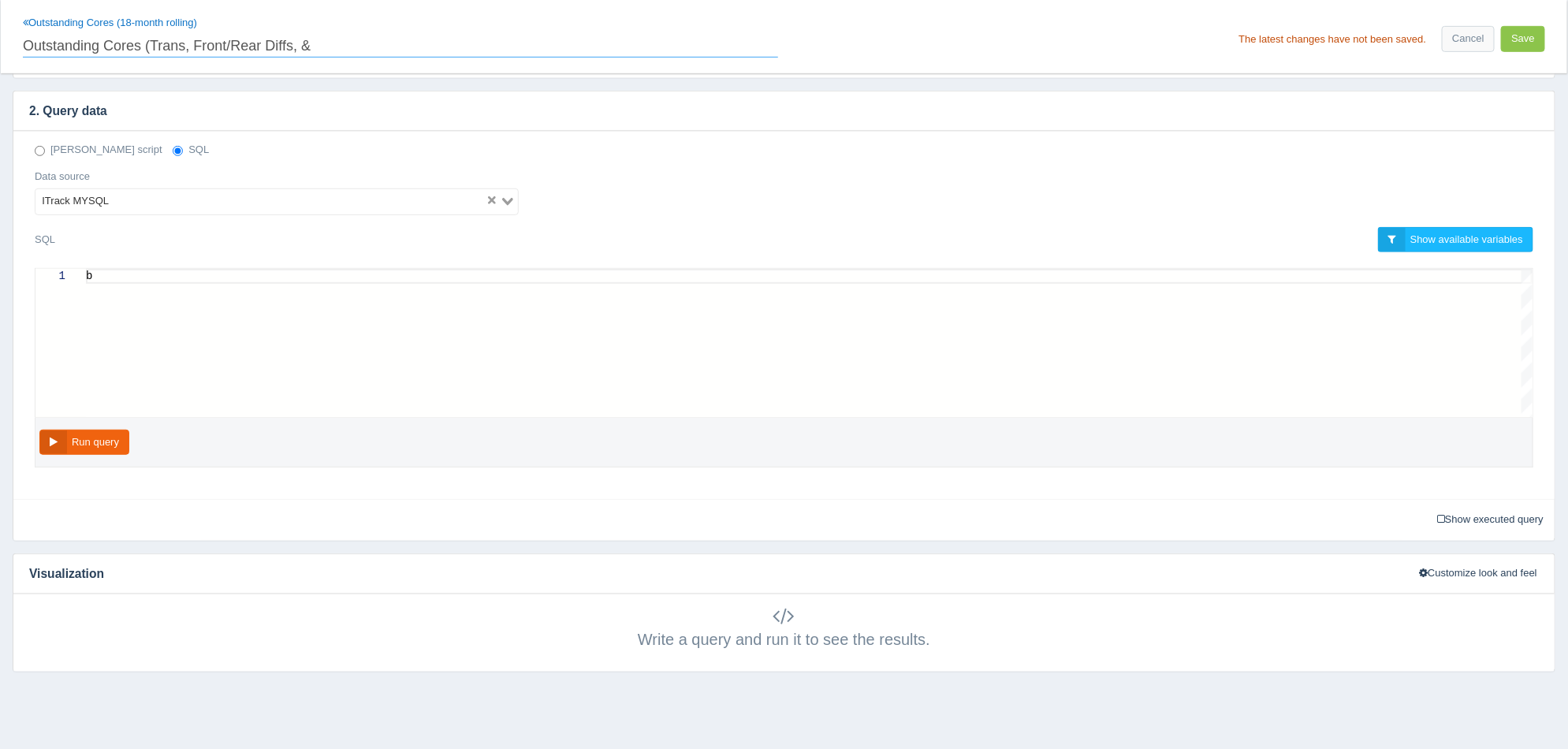
click at [321, 49] on input "Outstanding Cores (Trans, Front/Rear Diffs, &" at bounding box center [400, 44] width 755 height 26
type input "Outstanding Cores (Trans, Front & Rear Diffs)"
click at [1533, 38] on button "Save" at bounding box center [1523, 40] width 45 height 26
